Goal: Information Seeking & Learning: Learn about a topic

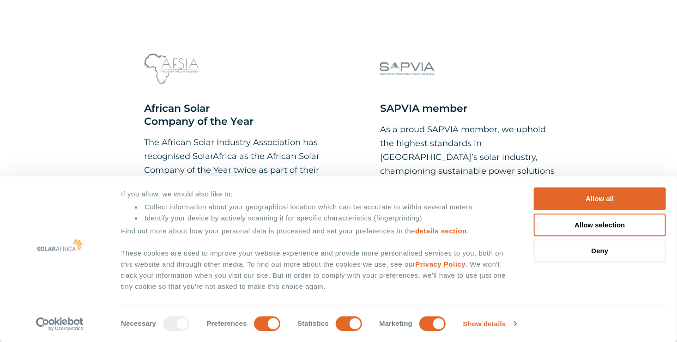
scroll to position [970, 0]
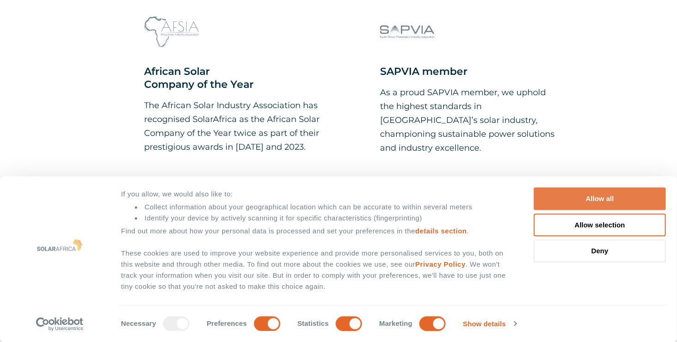
drag, startPoint x: 584, startPoint y: 199, endPoint x: 563, endPoint y: 208, distance: 22.0
click at [584, 199] on button "Allow all" at bounding box center [600, 198] width 132 height 23
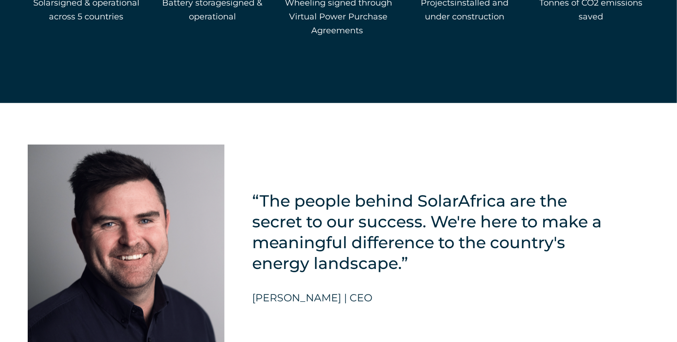
scroll to position [2078, 0]
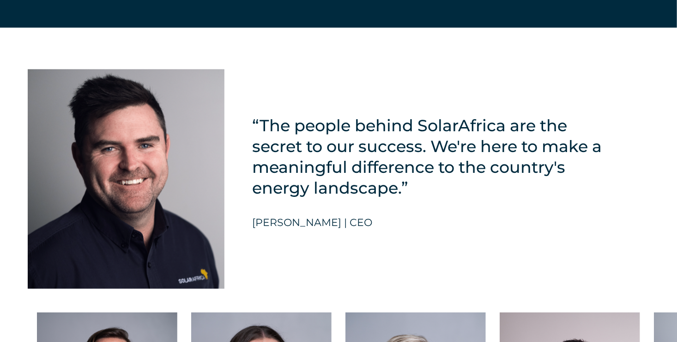
click at [401, 198] on h5 "“The people behind SolarAfrica are the secret to our success. We're here to mak…" at bounding box center [435, 156] width 367 height 83
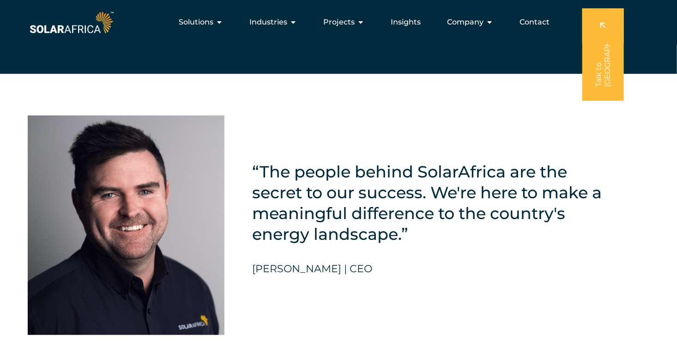
scroll to position [1939, 0]
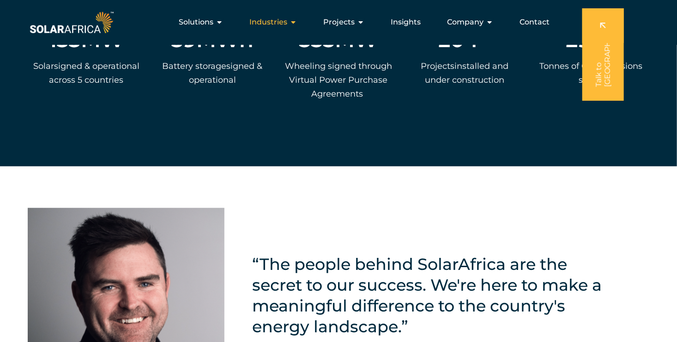
click at [272, 22] on span "Industries" at bounding box center [268, 22] width 38 height 11
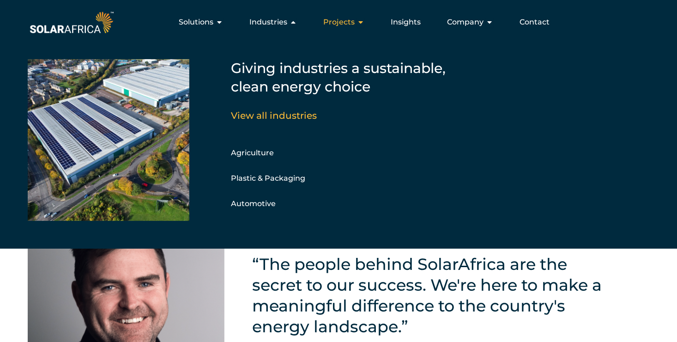
click at [334, 20] on span "Projects" at bounding box center [338, 22] width 31 height 11
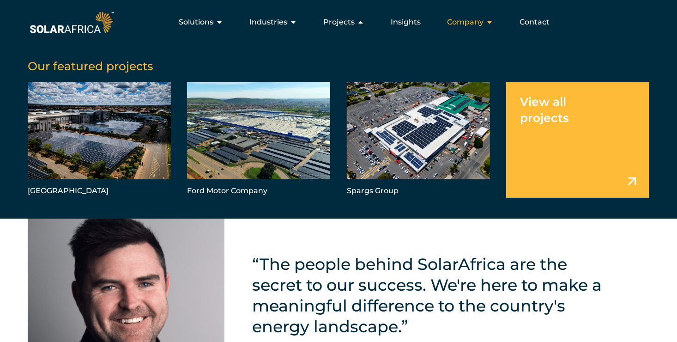
click at [459, 24] on span "Company" at bounding box center [465, 22] width 36 height 11
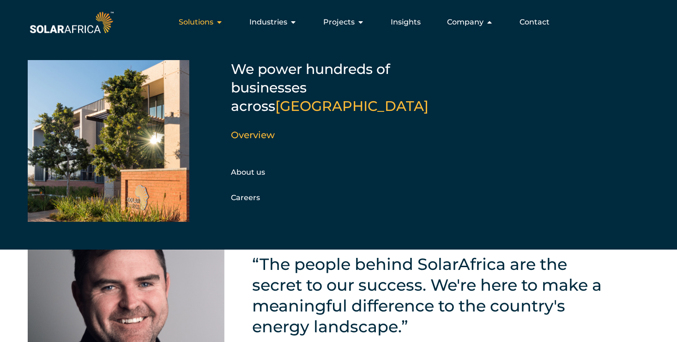
click at [192, 29] on div "Solutions Close Solutions Open Solutions" at bounding box center [200, 22] width 59 height 18
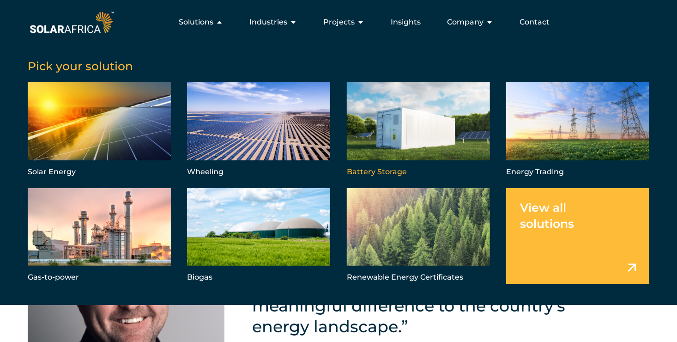
click at [379, 137] on link "Menu" at bounding box center [418, 130] width 143 height 97
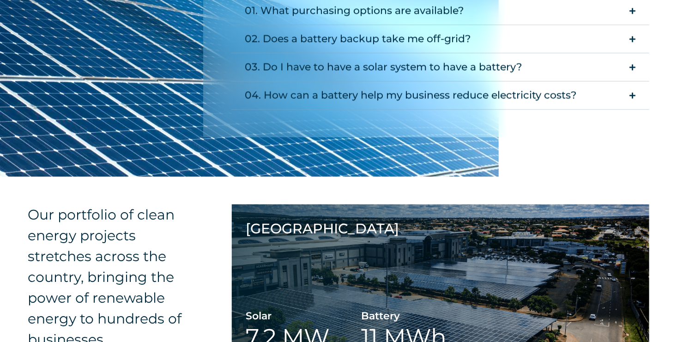
scroll to position [1339, 0]
